Goal: Task Accomplishment & Management: Complete application form

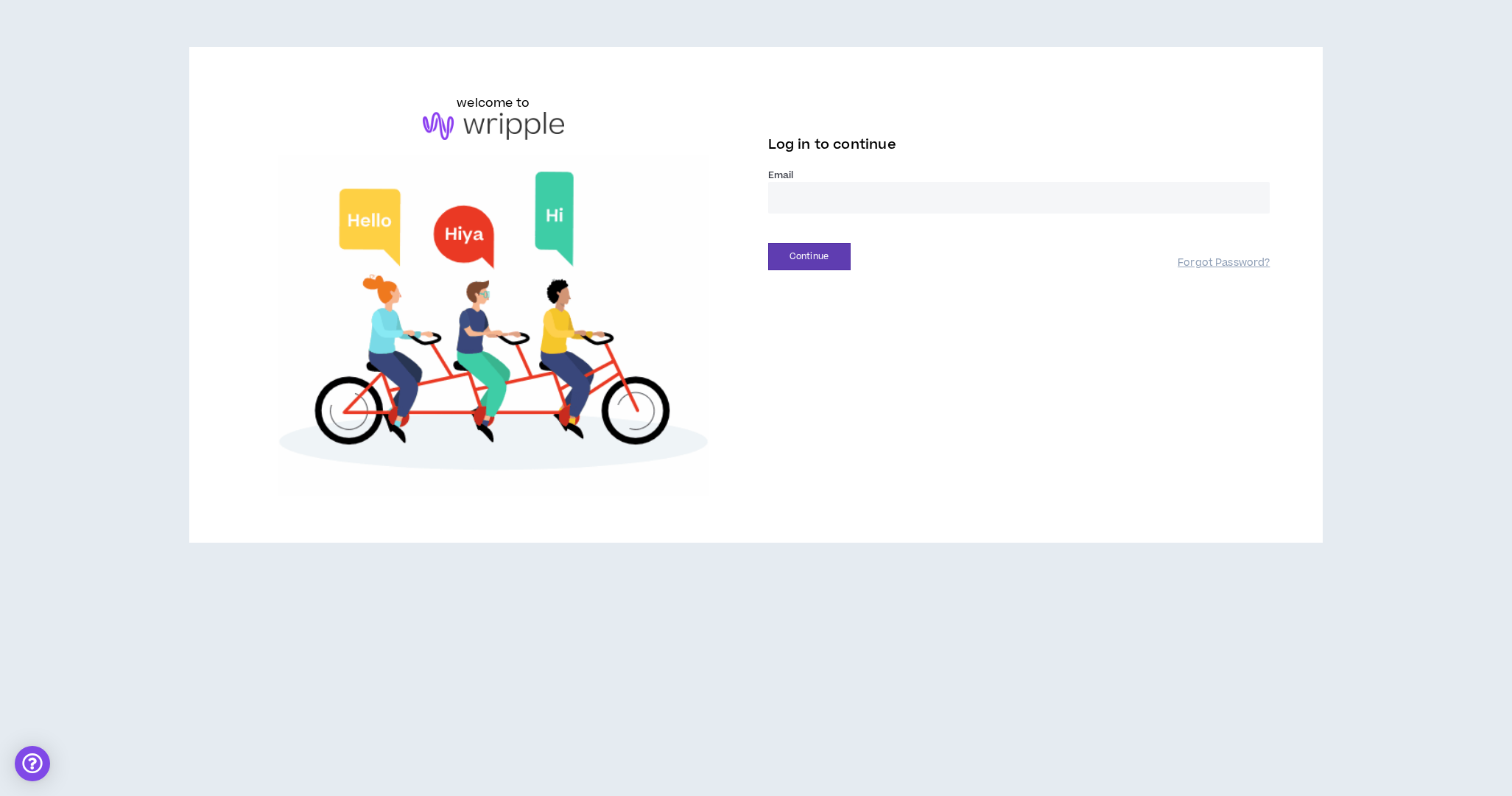
type input "**********"
click at [817, 257] on button "Continue" at bounding box center [809, 256] width 82 height 27
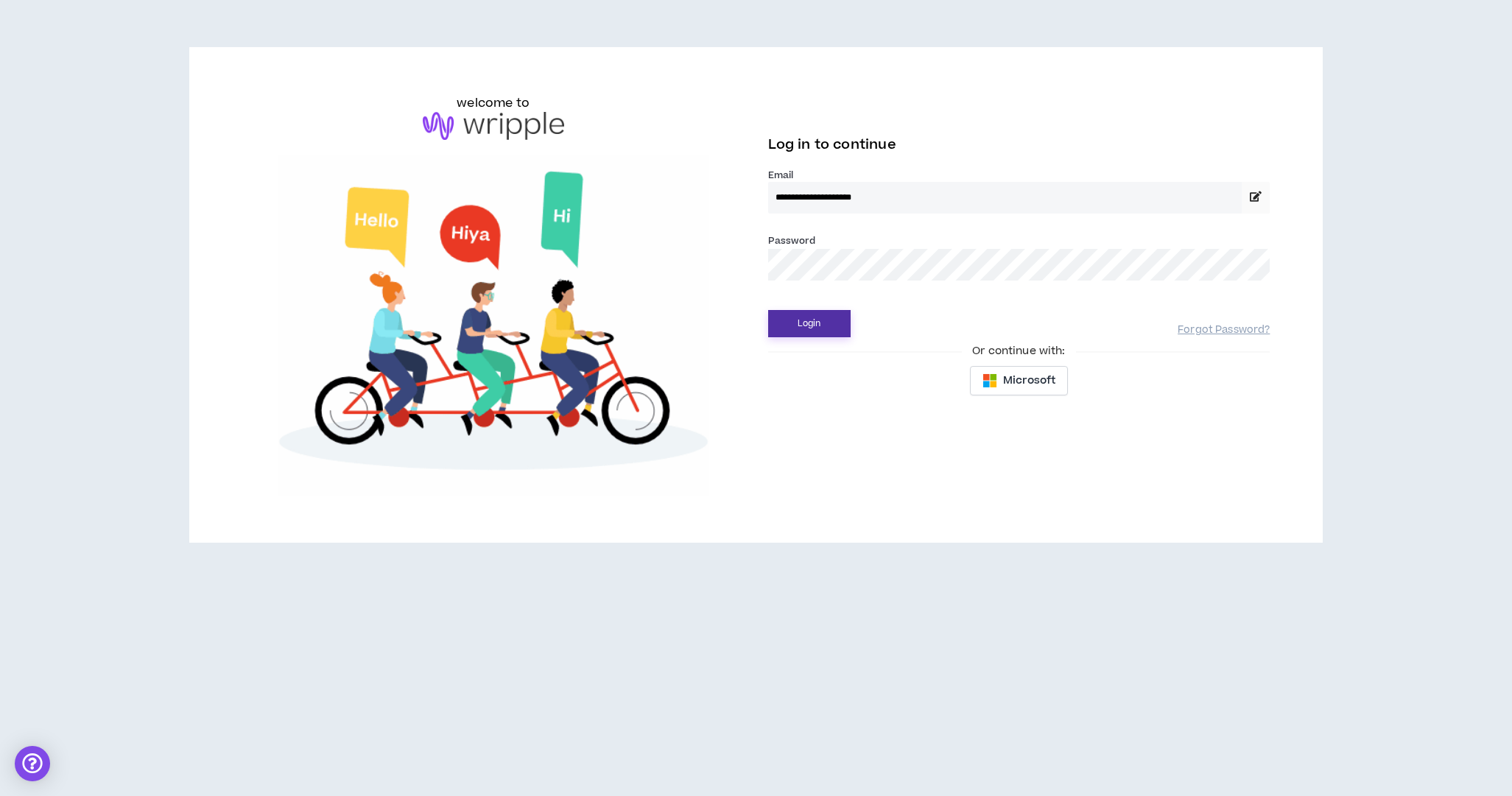
click at [829, 317] on button "Login" at bounding box center [809, 323] width 82 height 27
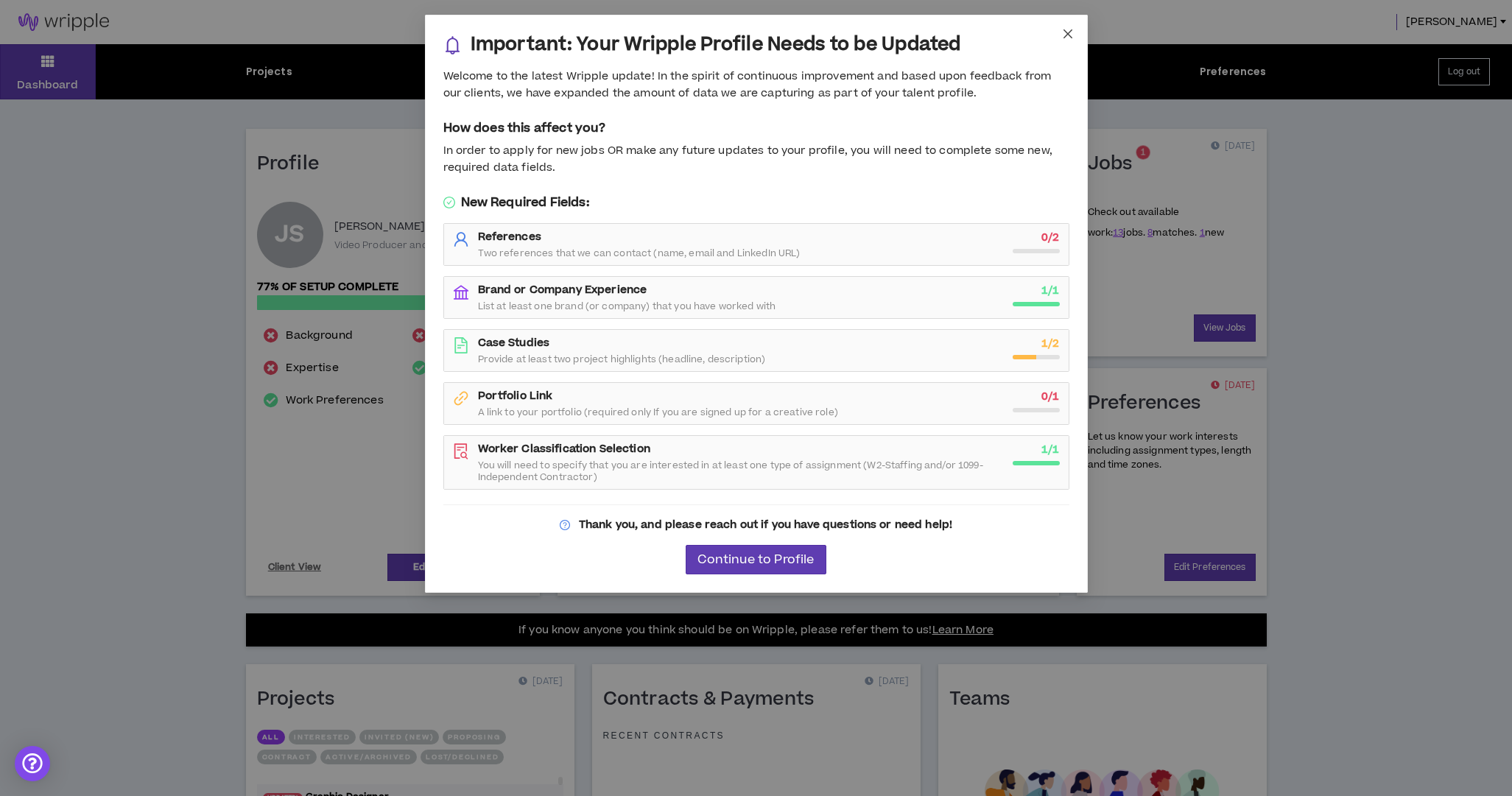
click at [1072, 34] on icon "close" at bounding box center [1067, 33] width 12 height 12
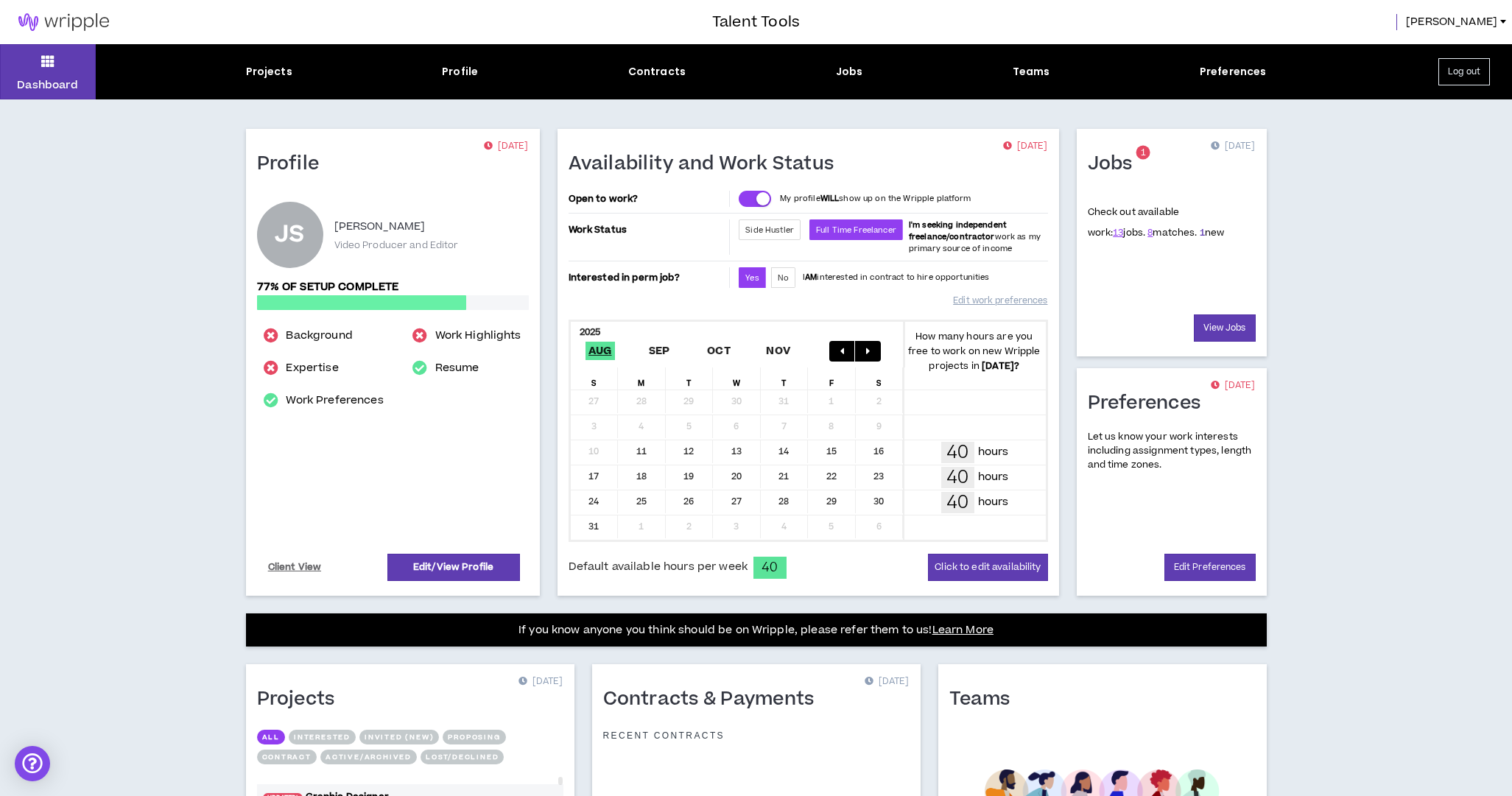
click at [1200, 234] on link "1" at bounding box center [1202, 232] width 5 height 13
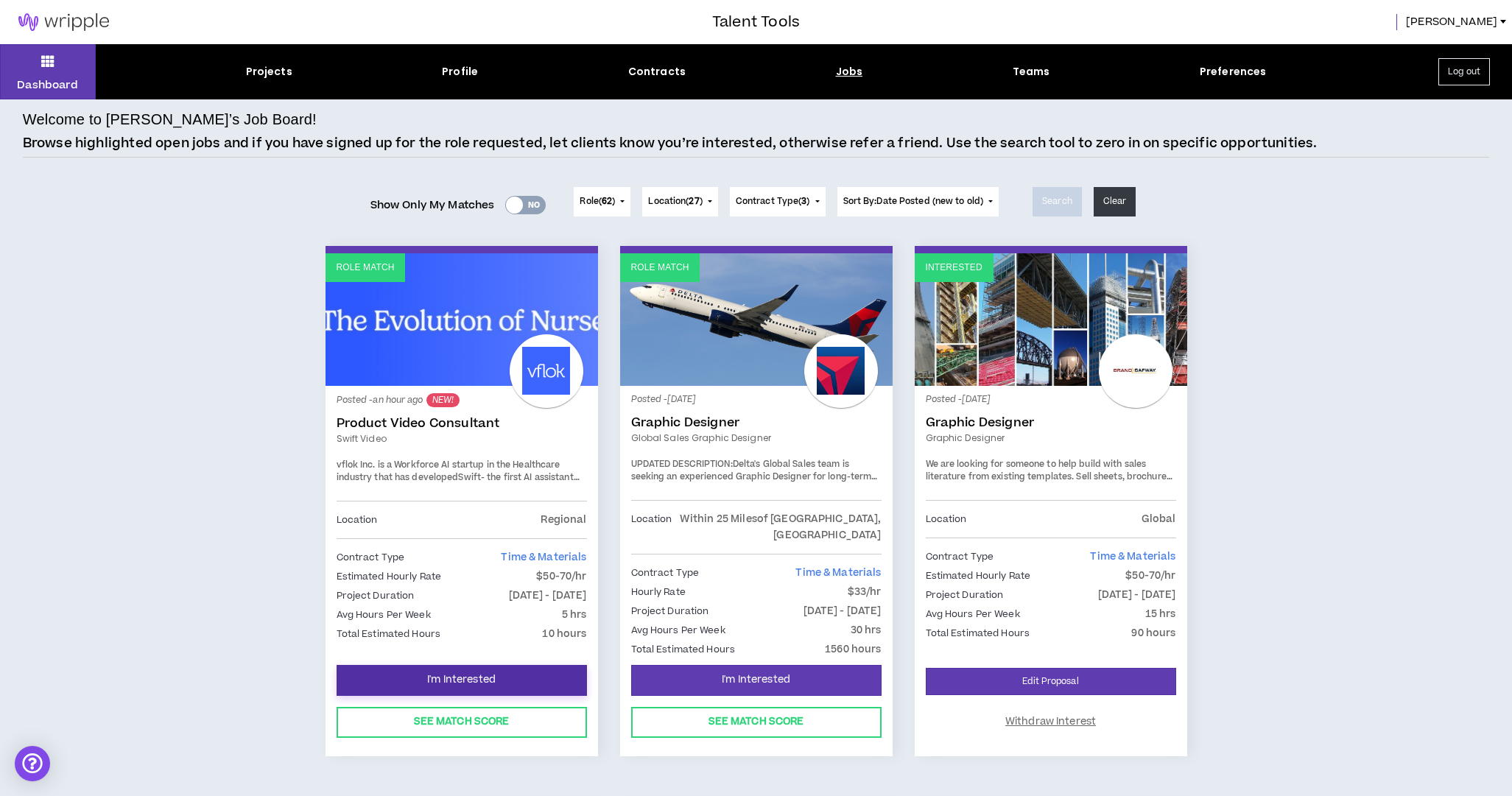
click at [502, 665] on button "I'm Interested" at bounding box center [462, 681] width 251 height 31
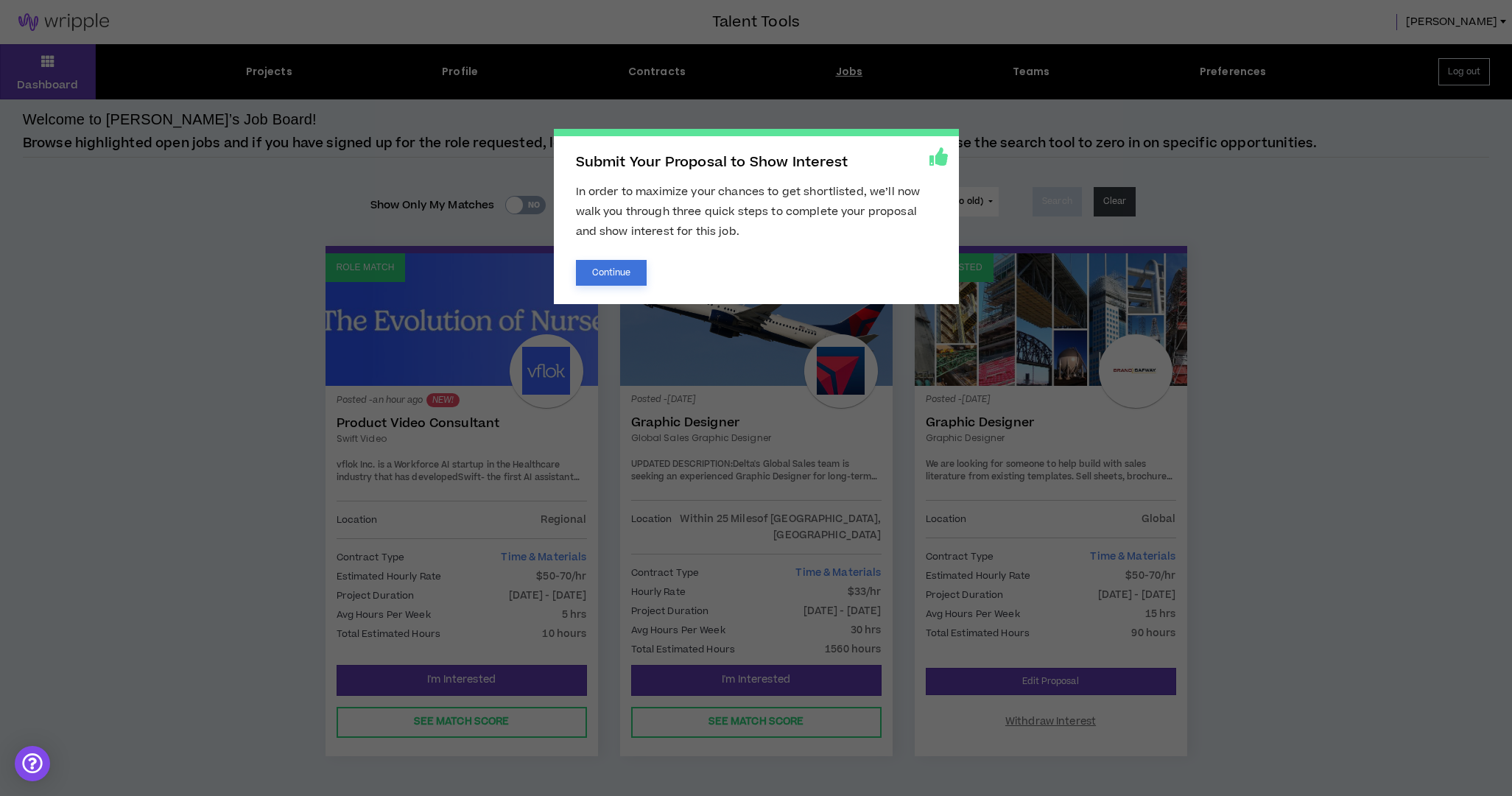
click at [625, 272] on button "Continue" at bounding box center [611, 273] width 72 height 26
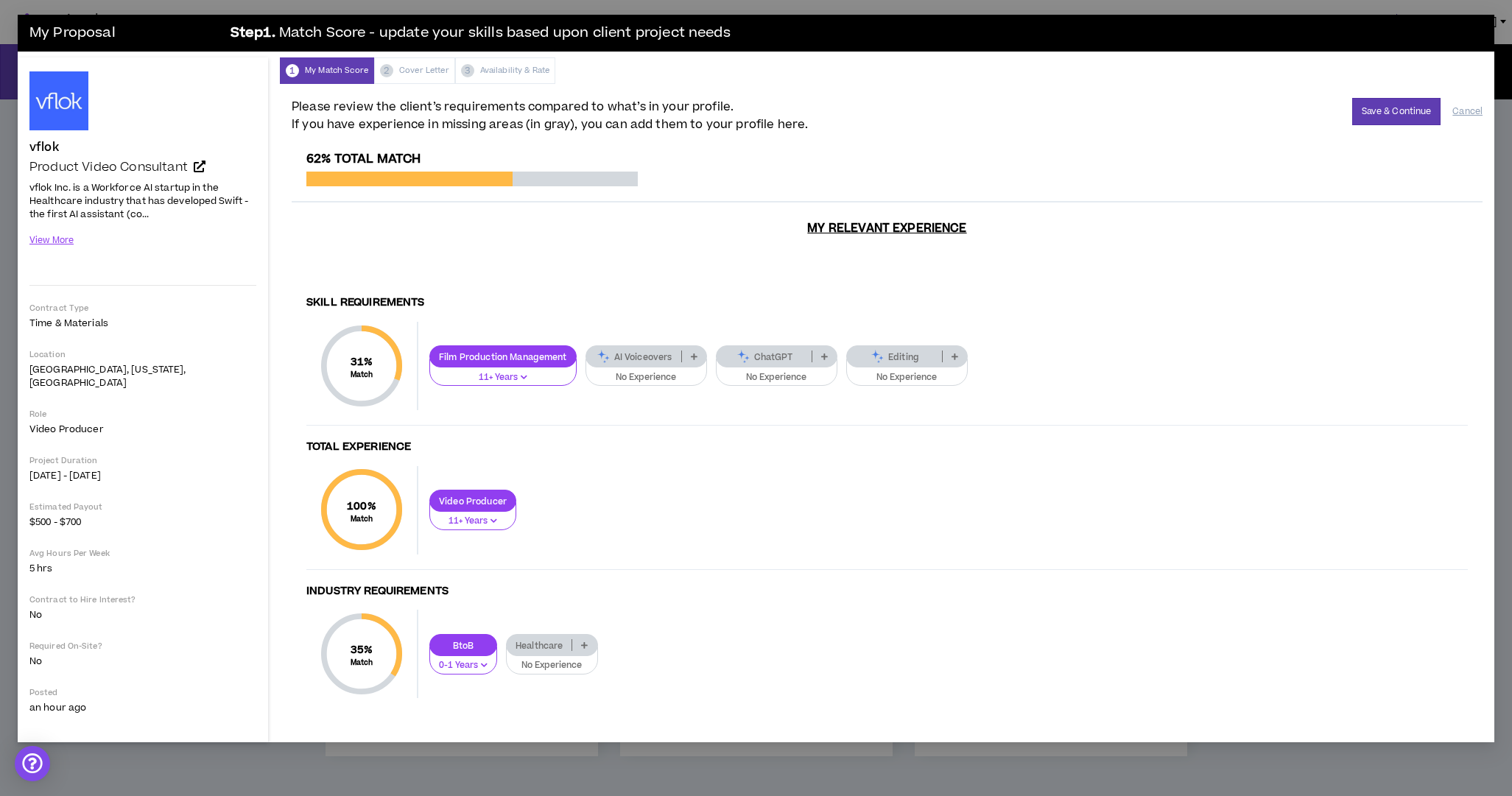
click at [819, 351] on p at bounding box center [824, 356] width 25 height 12
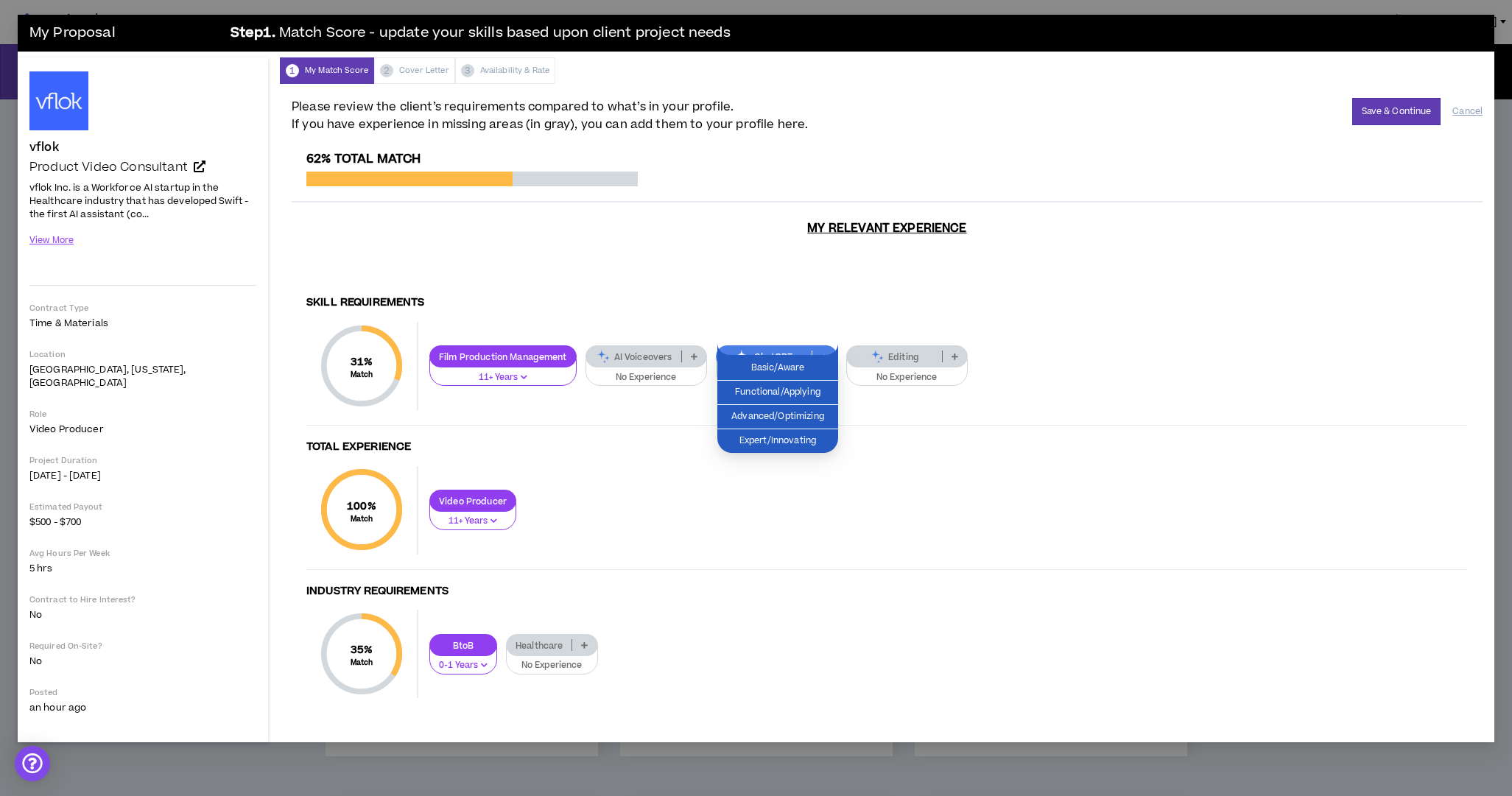
drag, startPoint x: 823, startPoint y: 338, endPoint x: 816, endPoint y: 344, distance: 9.2
click at [823, 351] on p at bounding box center [824, 356] width 25 height 12
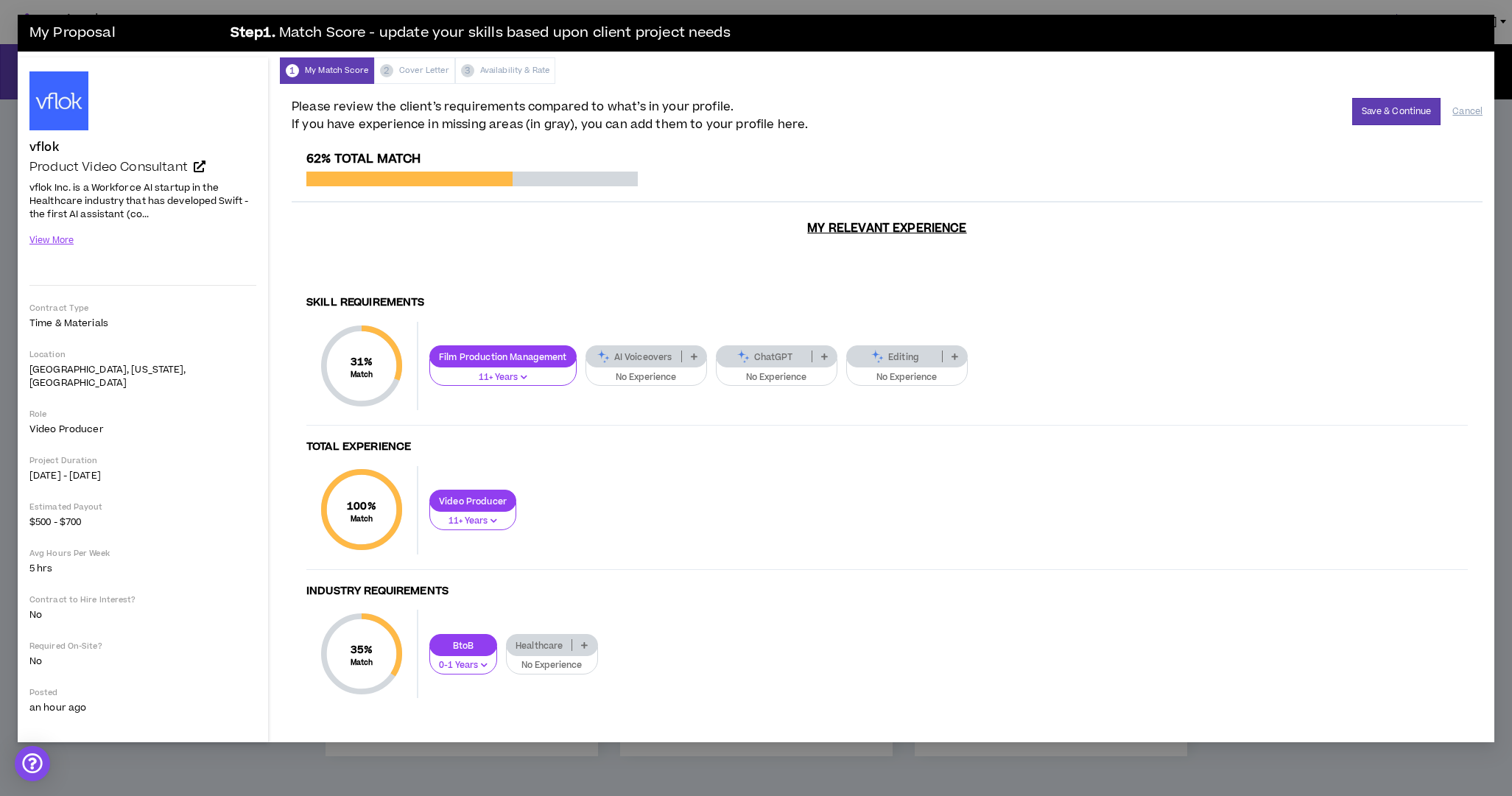
click at [823, 353] on icon at bounding box center [824, 357] width 7 height 8
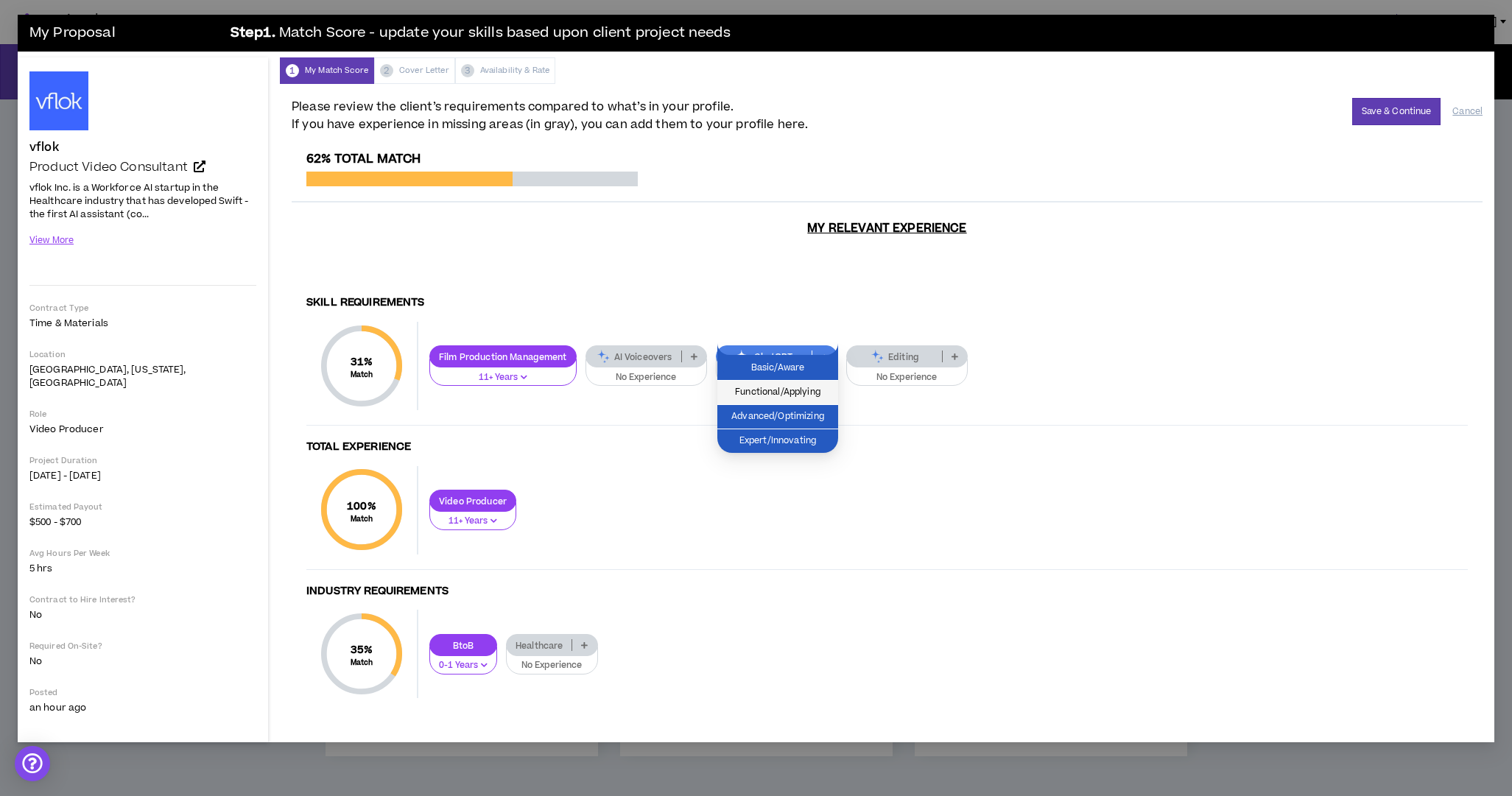
click at [823, 393] on span "Functional/Applying" at bounding box center [778, 392] width 103 height 16
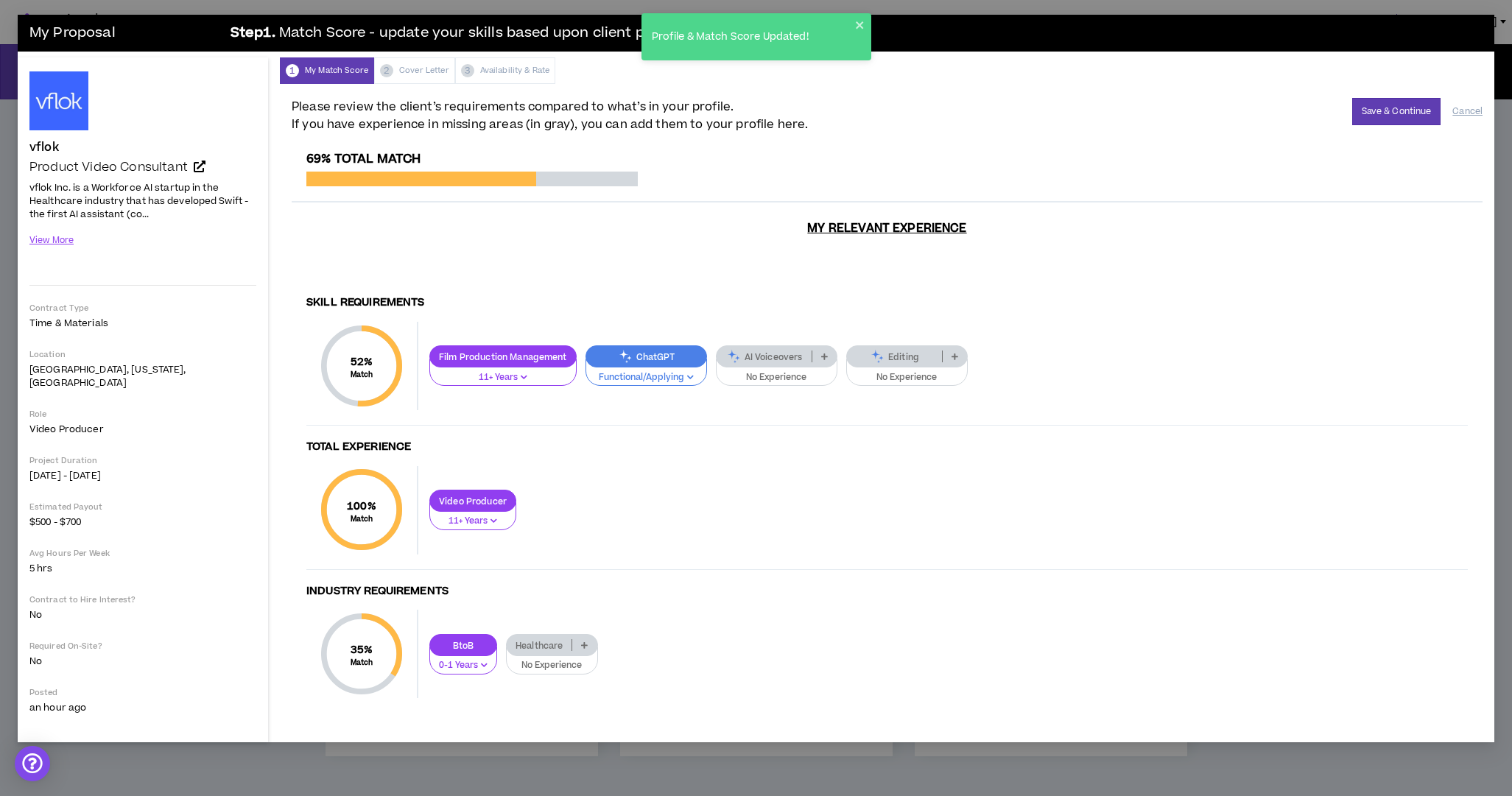
click at [828, 353] on icon at bounding box center [824, 357] width 7 height 8
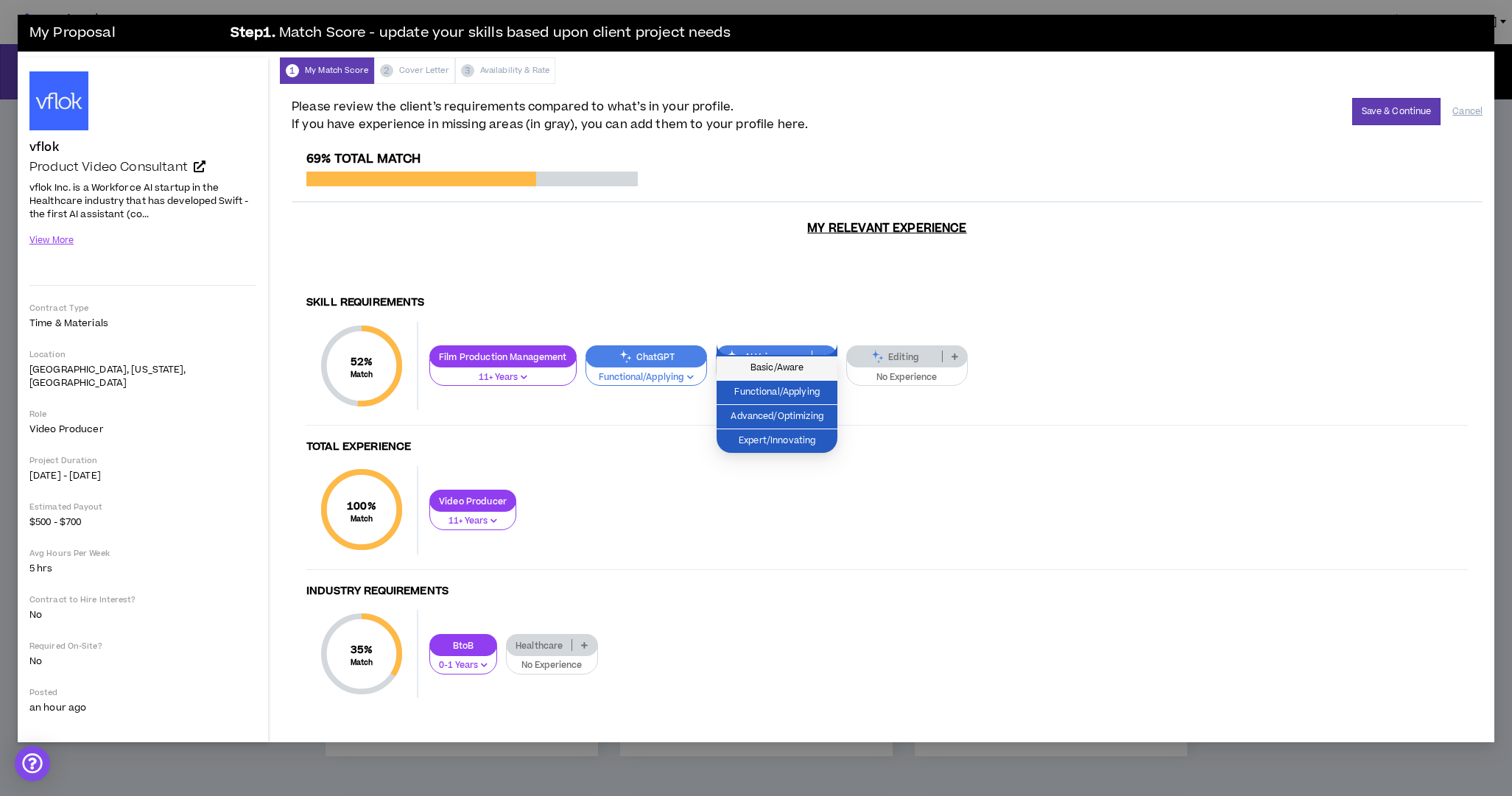
click at [806, 367] on span "Basic/Aware" at bounding box center [777, 368] width 103 height 16
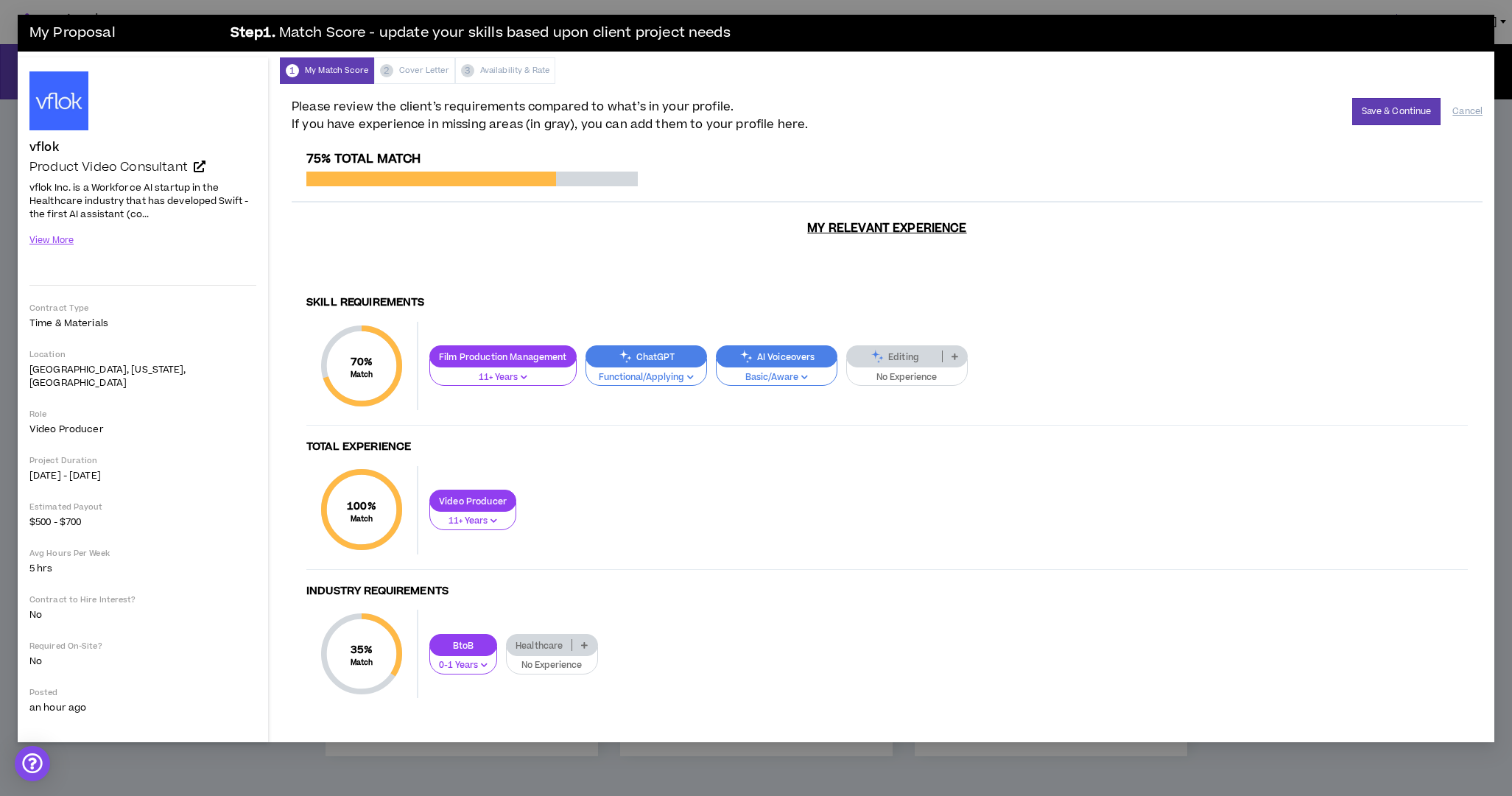
click at [584, 641] on icon at bounding box center [584, 645] width 7 height 8
click at [577, 651] on span "0-1 Years" at bounding box center [551, 655] width 75 height 16
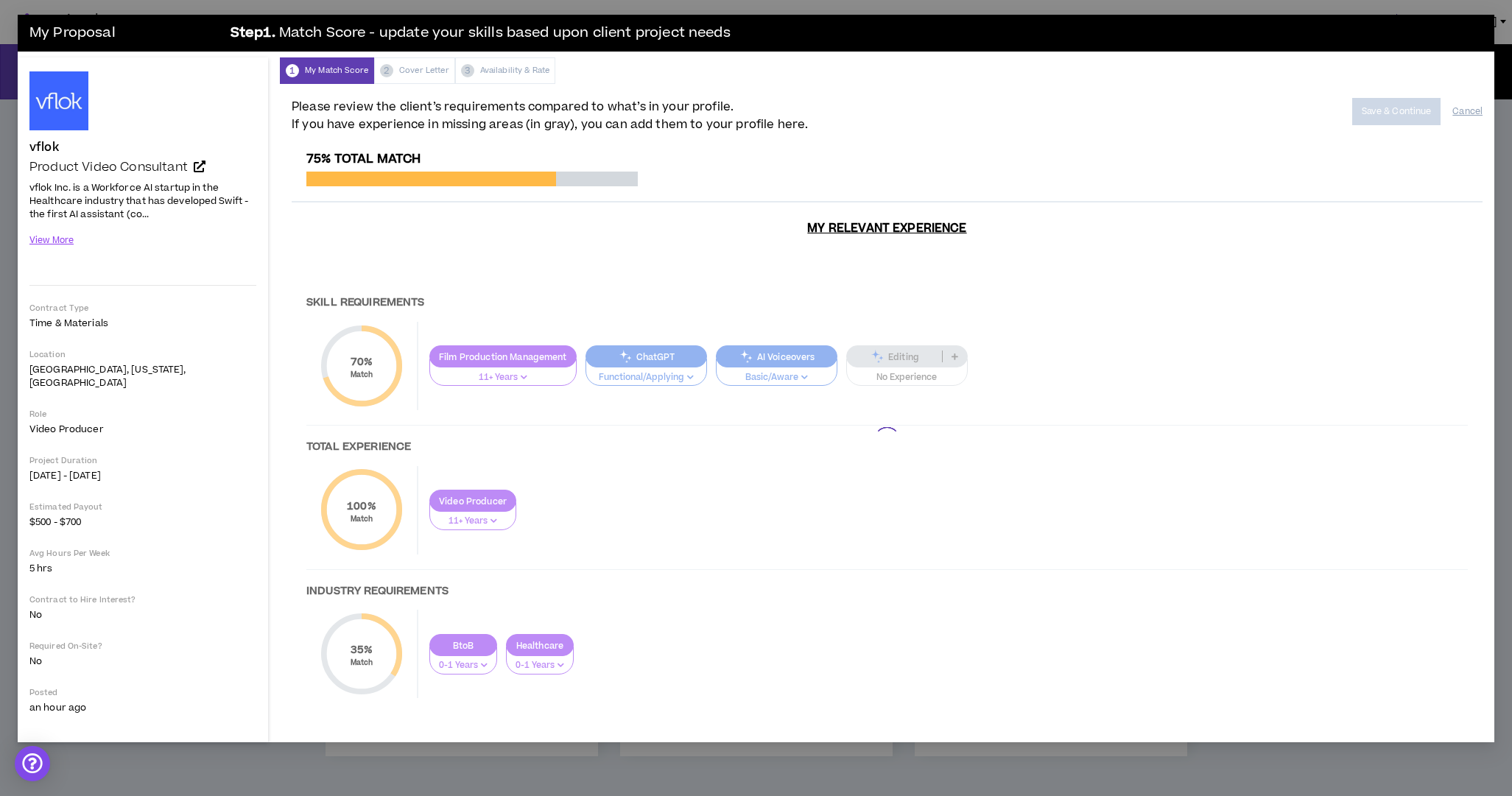
click at [855, 612] on div at bounding box center [887, 439] width 1191 height 576
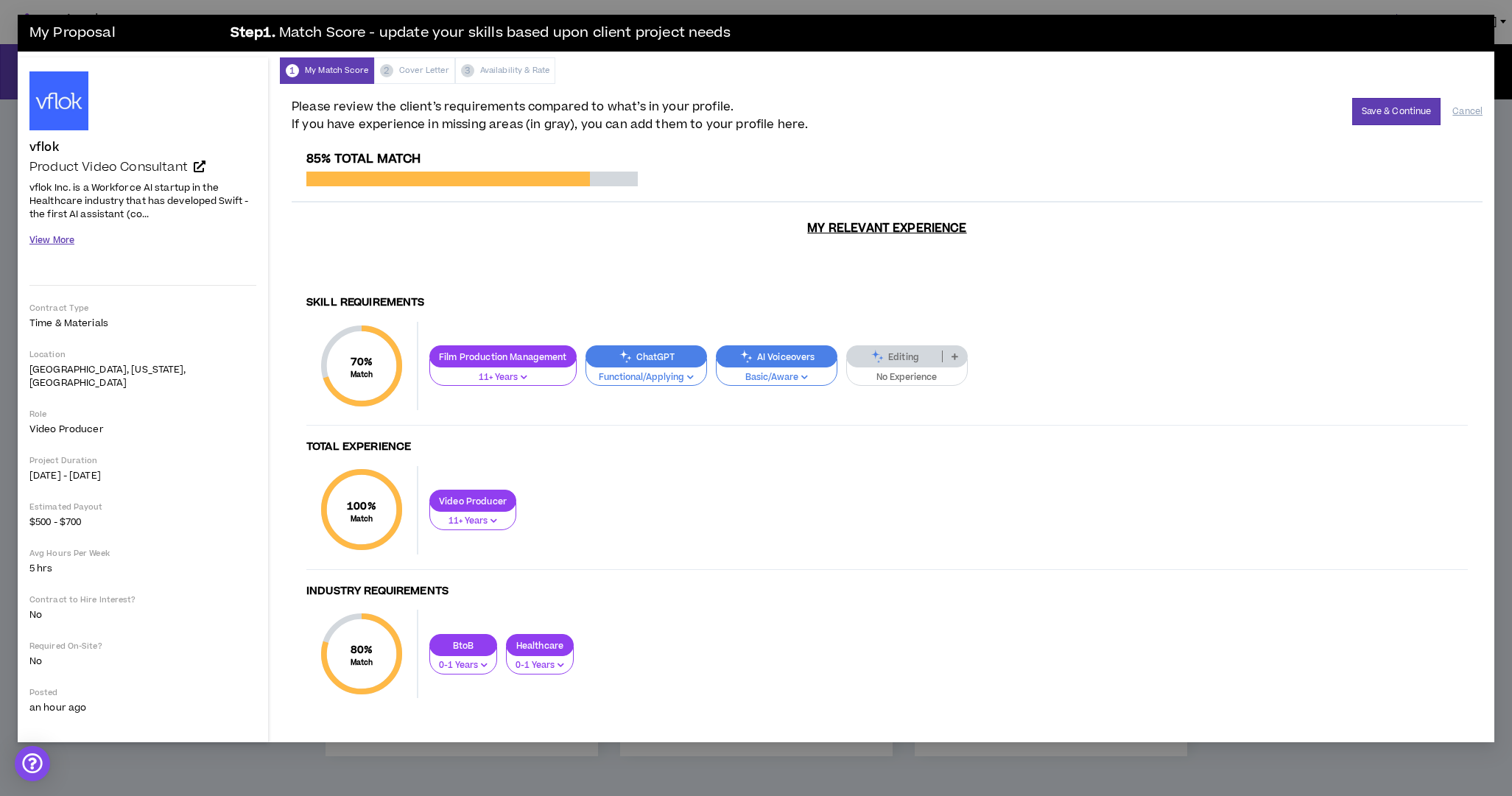
click at [58, 242] on button "View More" at bounding box center [52, 241] width 45 height 26
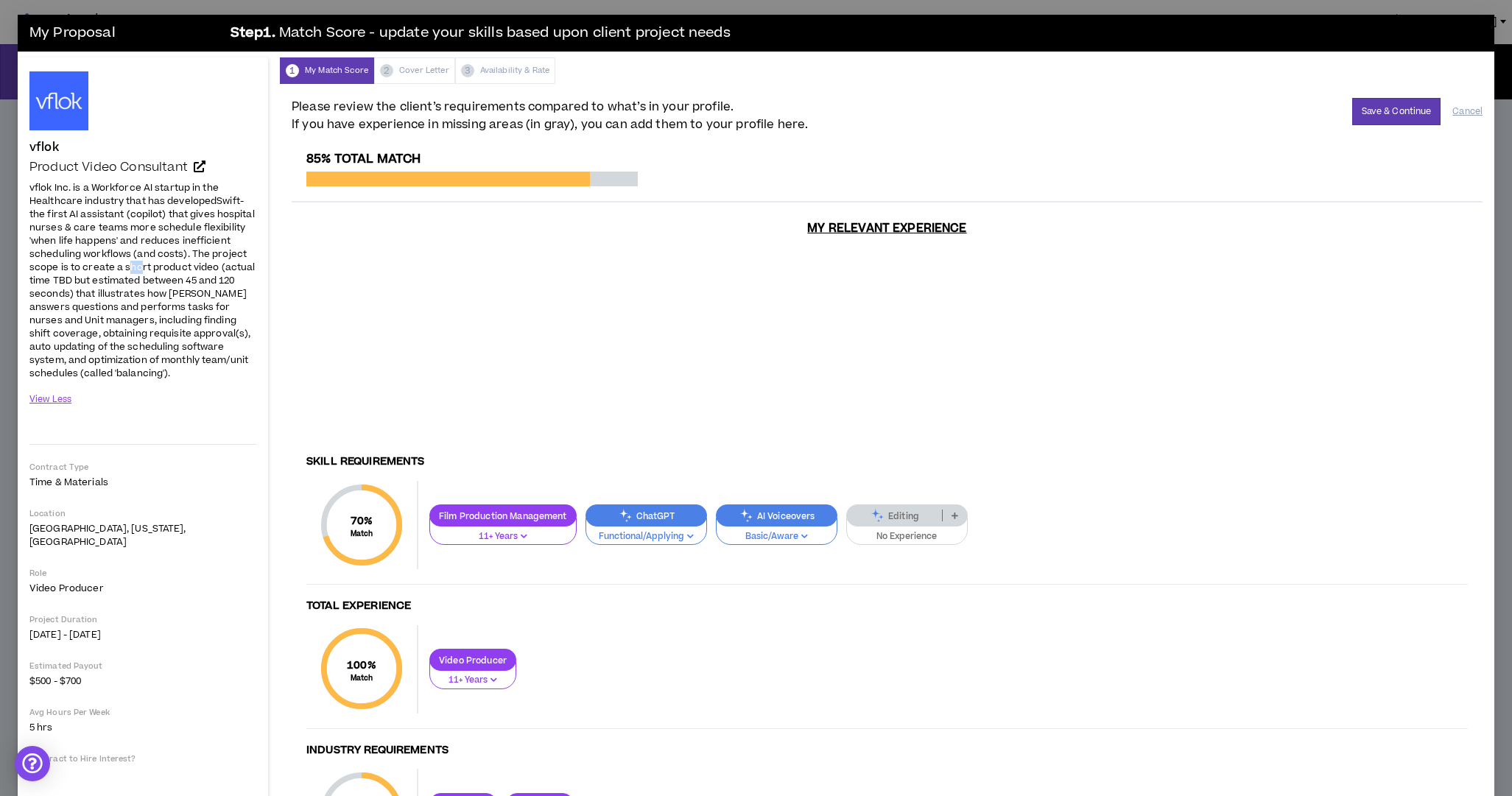
click at [138, 265] on span "- the first AI assistant (copilot) that gives hospital nurses & care teams more…" at bounding box center [142, 287] width 225 height 185
drag, startPoint x: 145, startPoint y: 265, endPoint x: 208, endPoint y: 259, distance: 63.3
click at [208, 259] on span "- the first AI assistant (copilot) that gives hospital nurses & care teams more…" at bounding box center [142, 287] width 225 height 185
drag, startPoint x: 61, startPoint y: 277, endPoint x: 173, endPoint y: 273, distance: 112.1
click at [182, 271] on span "- the first AI assistant (copilot) that gives hospital nurses & care teams more…" at bounding box center [142, 287] width 225 height 185
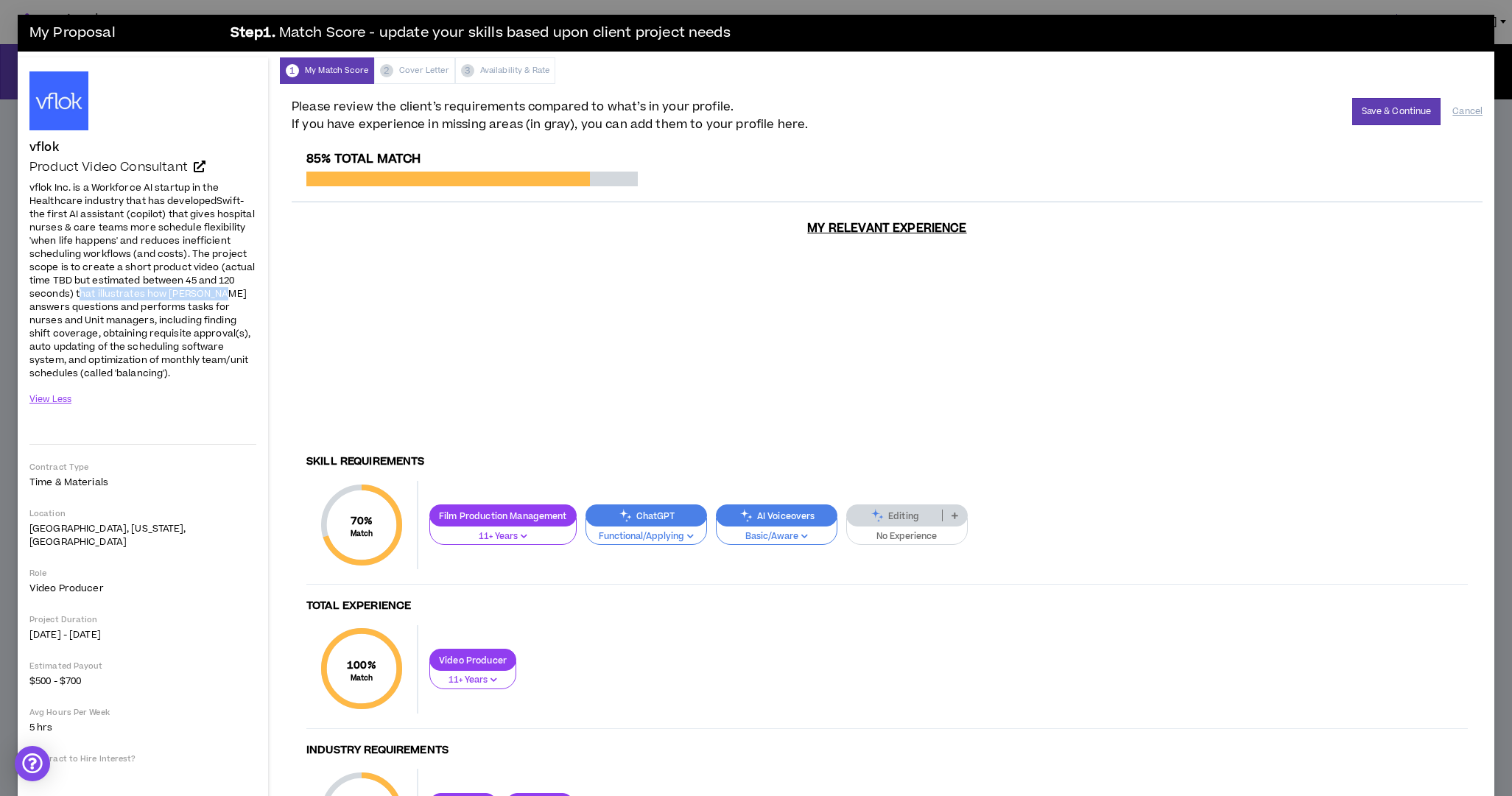
drag, startPoint x: 75, startPoint y: 291, endPoint x: 181, endPoint y: 291, distance: 106.0
click at [210, 287] on span "- the first AI assistant (copilot) that gives hospital nurses & care teams more…" at bounding box center [142, 287] width 225 height 185
drag, startPoint x: 26, startPoint y: 305, endPoint x: 197, endPoint y: 299, distance: 171.1
click at [206, 297] on div "vflok Product Video Consultant Hide Details vflok Inc. is a Workforce AI startu…" at bounding box center [143, 479] width 251 height 844
drag, startPoint x: 109, startPoint y: 315, endPoint x: 209, endPoint y: 302, distance: 100.8
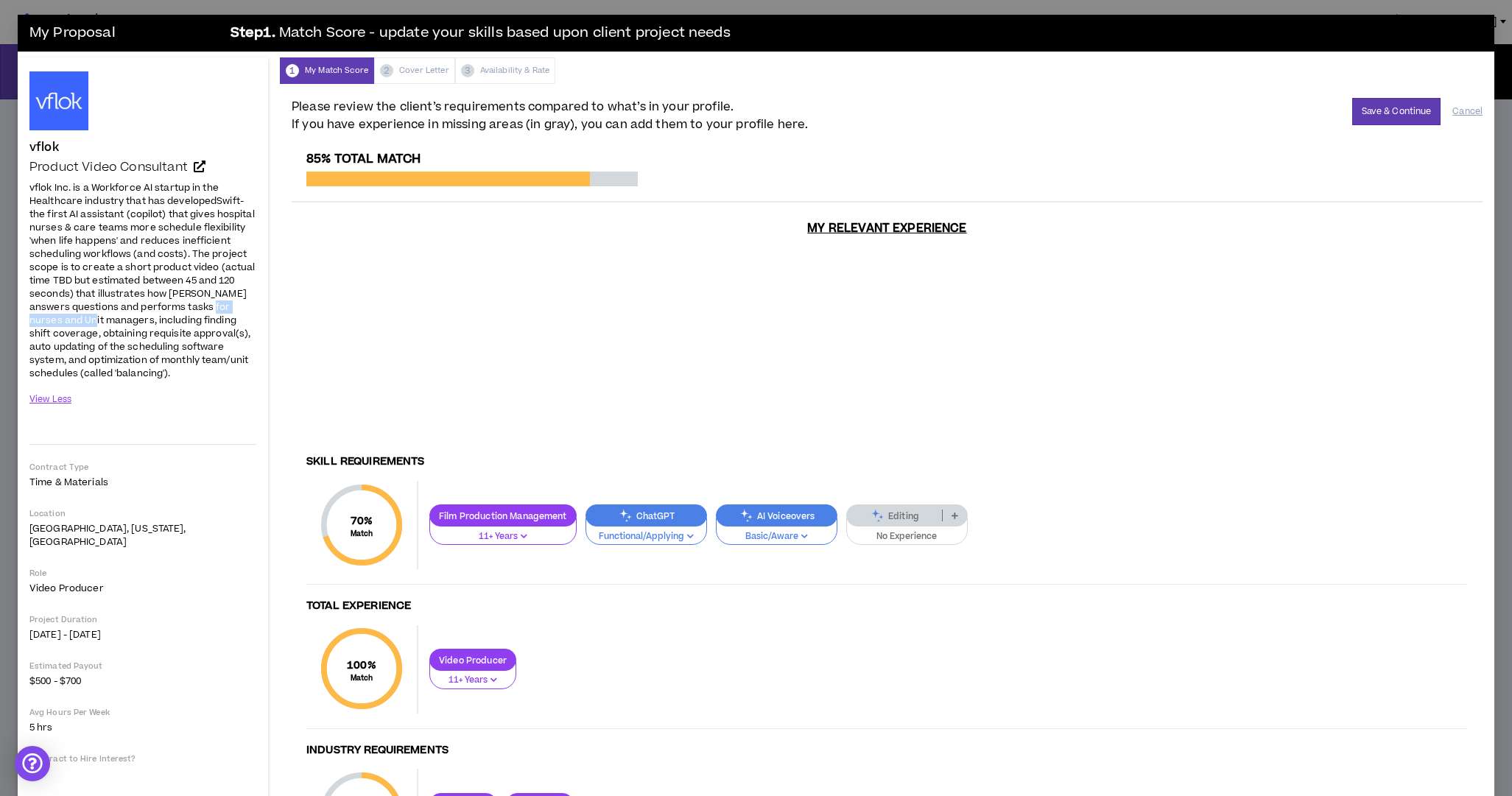
click at [205, 309] on span "- the first AI assistant (copilot) that gives hospital nurses & care teams more…" at bounding box center [142, 287] width 225 height 185
